Goal: Task Accomplishment & Management: Use online tool/utility

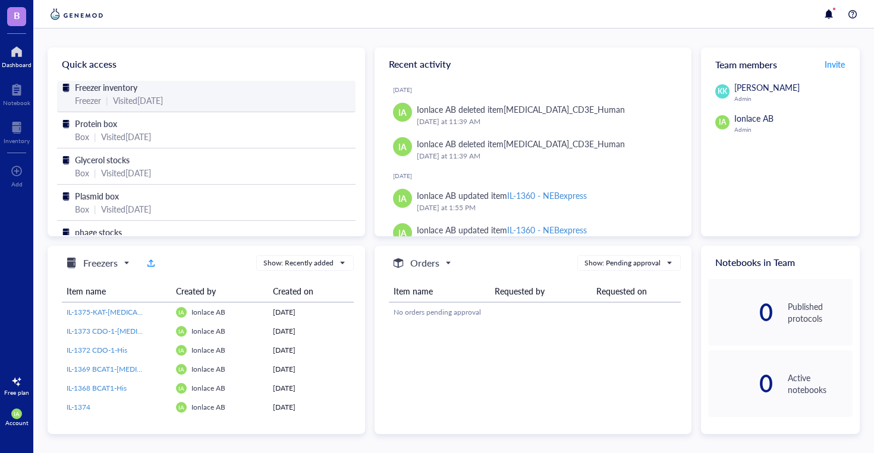
click at [102, 92] on span "Freezer inventory" at bounding box center [106, 87] width 62 height 12
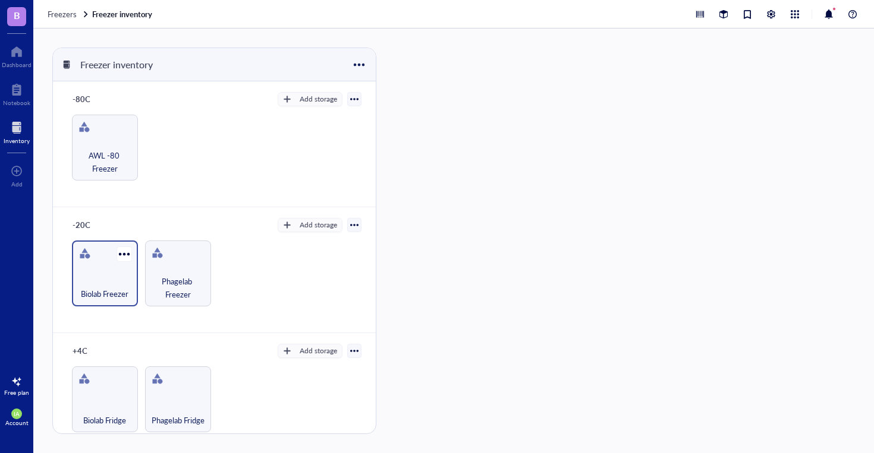
click at [106, 275] on div "Biolab Freezer" at bounding box center [105, 288] width 54 height 26
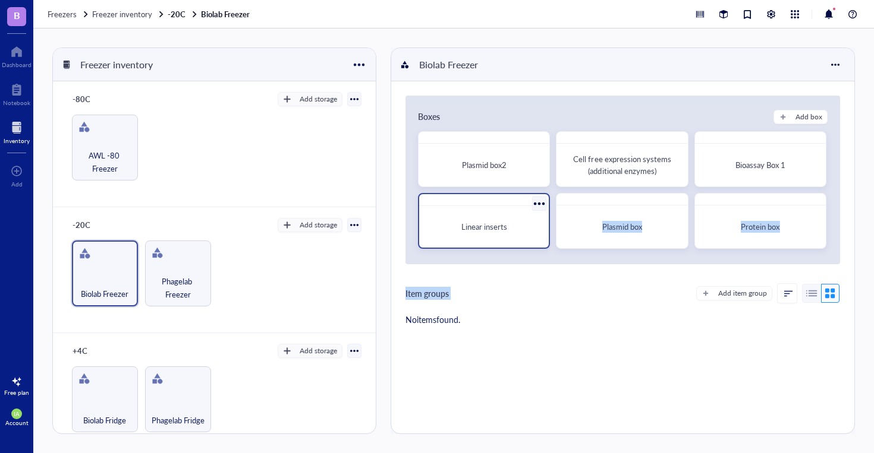
drag, startPoint x: 606, startPoint y: 286, endPoint x: 544, endPoint y: 207, distance: 100.7
click at [544, 207] on div "Boxes Add box Plasmid box2 Cell free expression systems (additional enzymes) Bi…" at bounding box center [622, 213] width 463 height 264
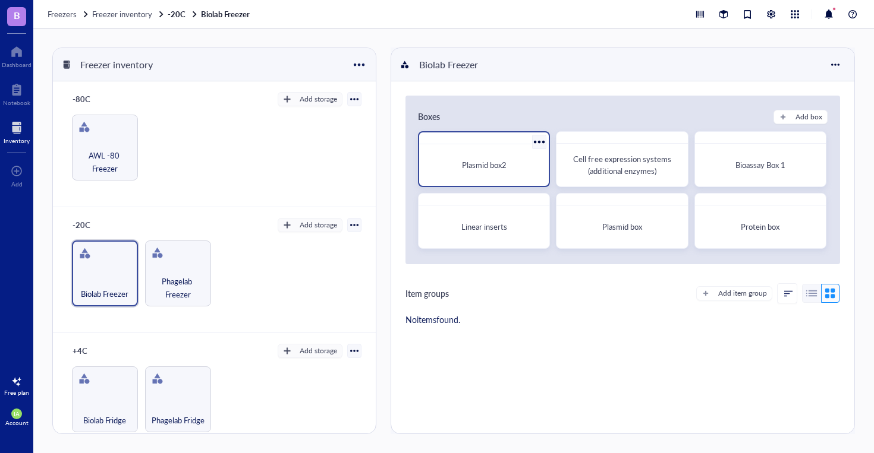
click at [493, 162] on span "Plasmid box2" at bounding box center [484, 164] width 45 height 11
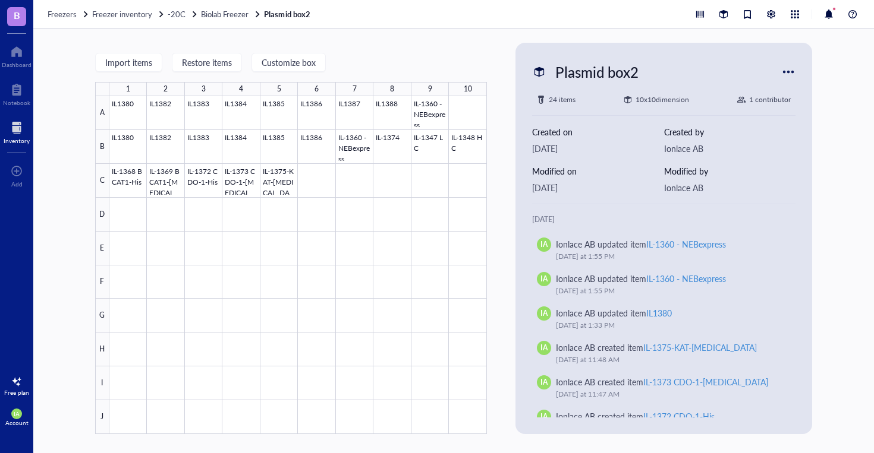
click at [462, 447] on div "Import items Restore items Customize box 1 2 3 4 5 6 7 8 9 10 A B C D E F G H I…" at bounding box center [453, 241] width 840 height 425
click at [365, 156] on div at bounding box center [297, 265] width 377 height 338
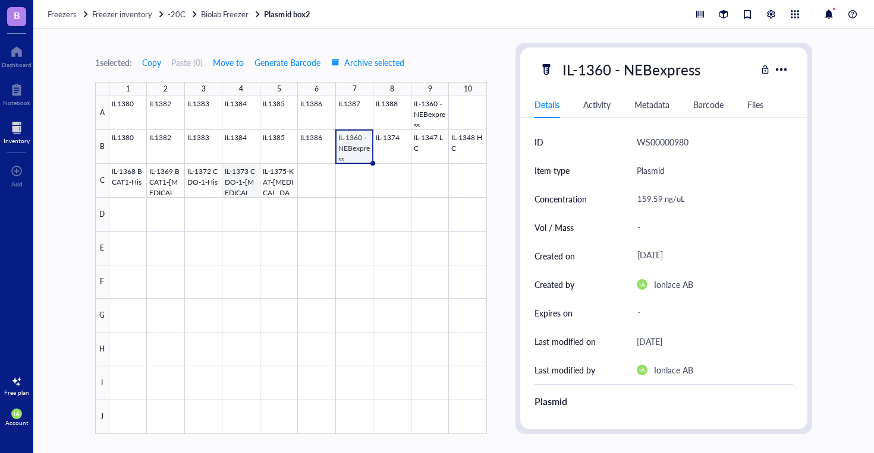
click at [240, 184] on div at bounding box center [297, 265] width 377 height 338
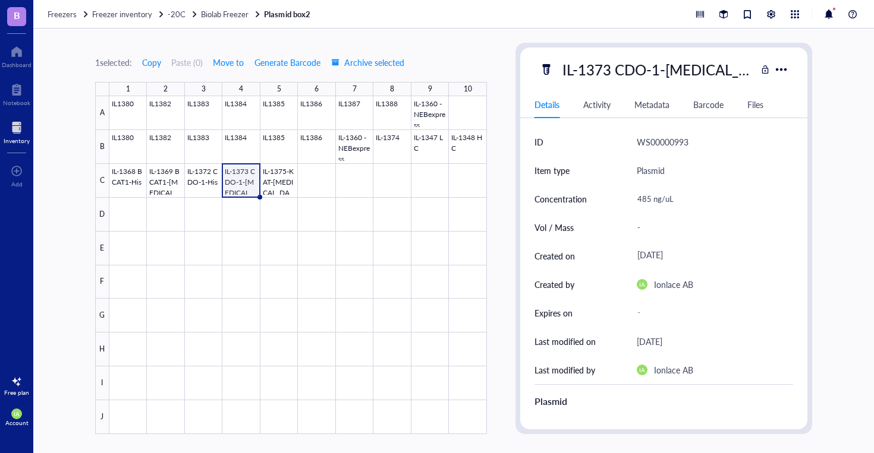
click at [241, 186] on div at bounding box center [297, 265] width 377 height 338
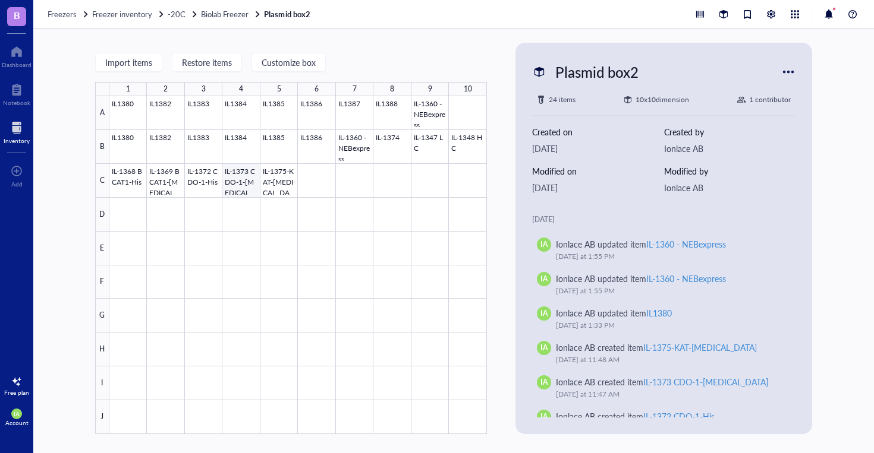
click at [244, 182] on div at bounding box center [297, 265] width 377 height 338
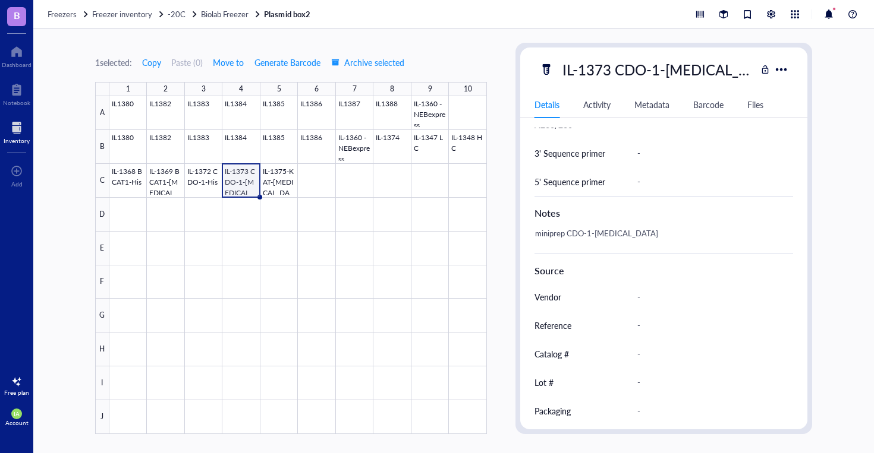
scroll to position [510, 0]
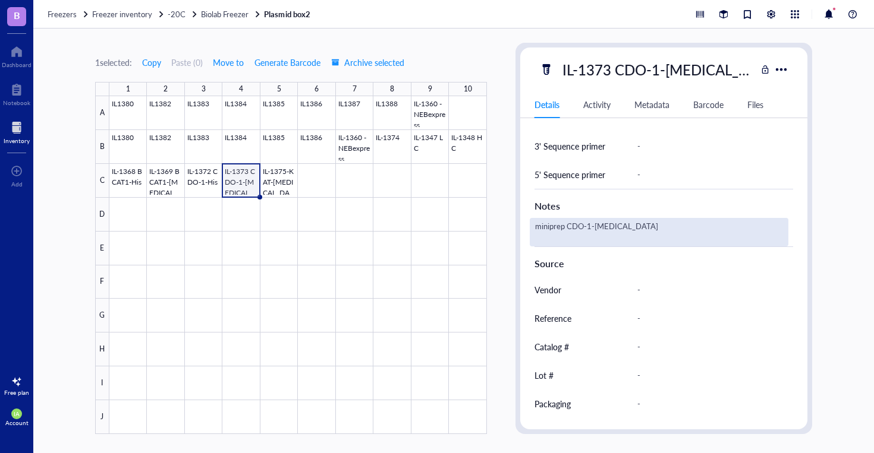
click at [653, 238] on div "miniprep CDO-1-[MEDICAL_DATA]" at bounding box center [659, 232] width 259 height 29
type textarea "miniprep CDO-1-[MEDICAL_DATA] single"
